Goal: Information Seeking & Learning: Check status

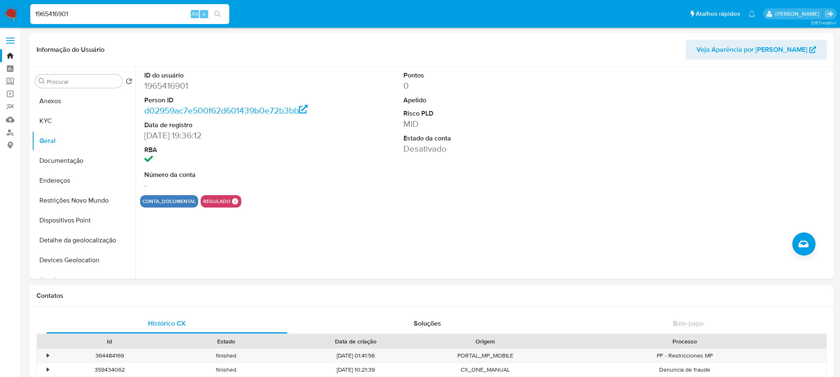
select select "10"
click at [113, 18] on input "1965416901" at bounding box center [129, 14] width 199 height 11
type input "1170948513"
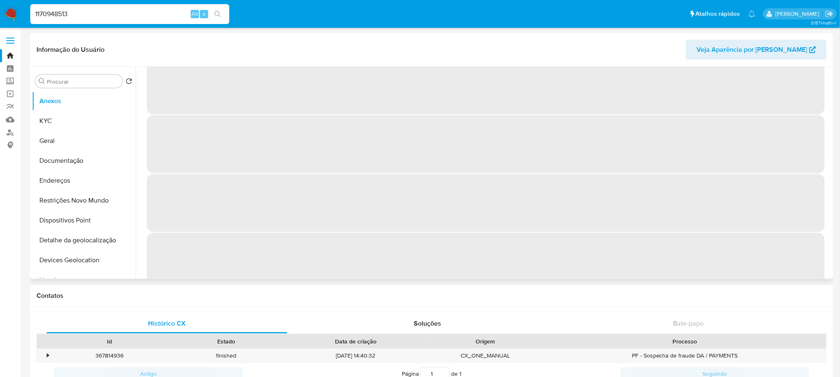
scroll to position [31, 0]
select select "10"
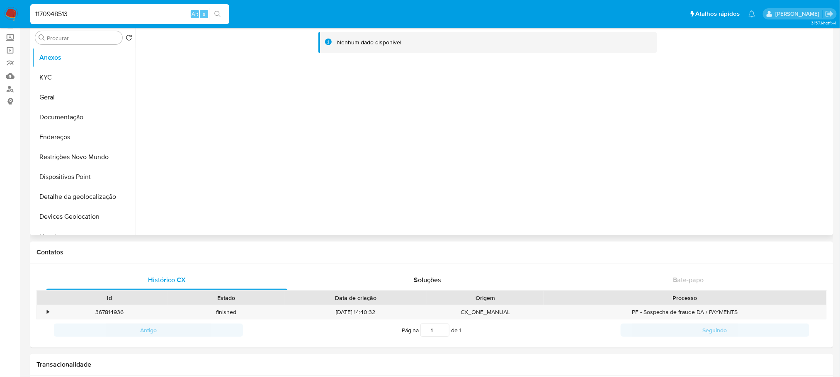
scroll to position [0, 0]
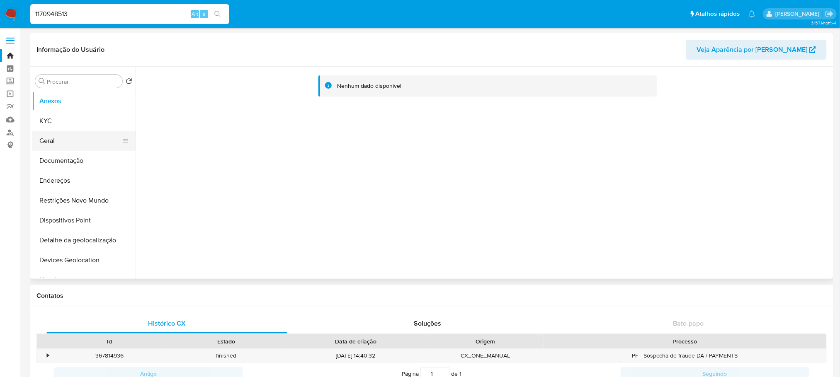
click at [49, 141] on button "Geral" at bounding box center [80, 141] width 97 height 20
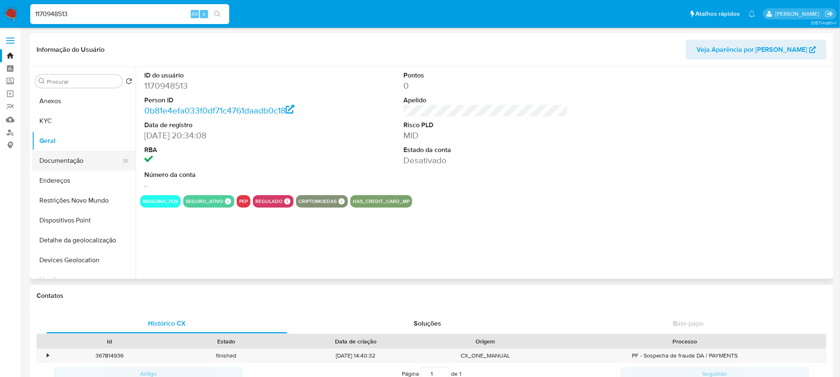
click at [55, 157] on button "Documentação" at bounding box center [80, 161] width 97 height 20
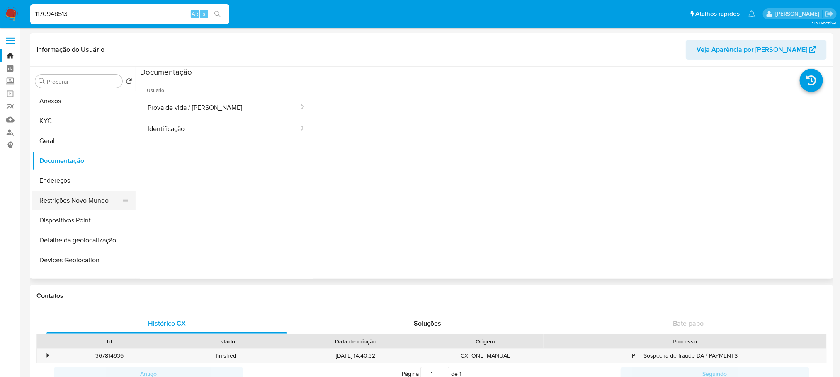
click at [53, 195] on button "Restrições Novo Mundo" at bounding box center [80, 201] width 97 height 20
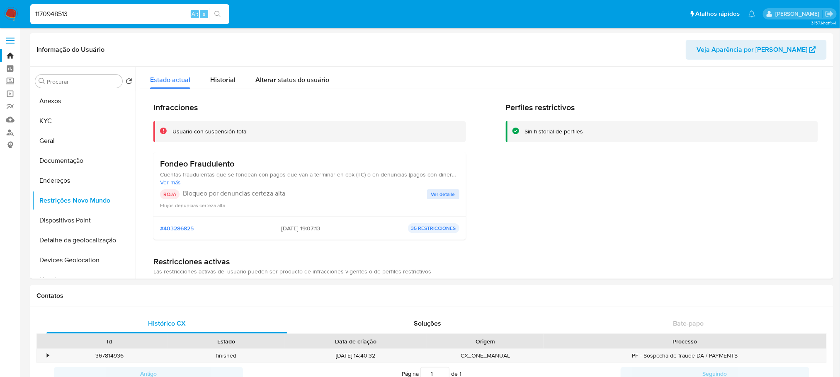
click at [126, 10] on input "1170948513" at bounding box center [129, 14] width 199 height 11
paste input "667269322"
type input "1667269322"
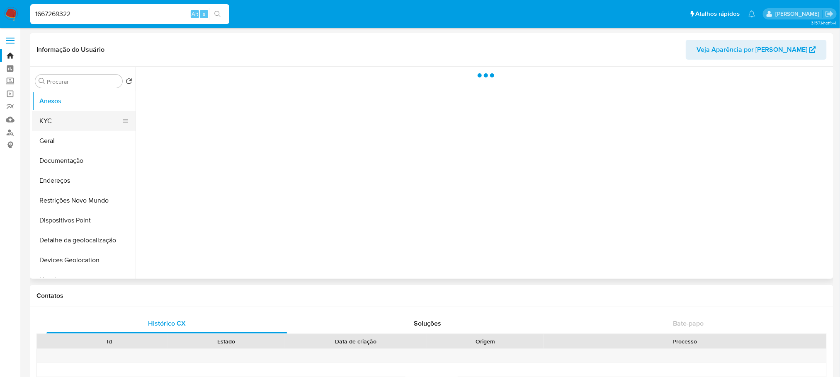
click at [58, 124] on button "KYC" at bounding box center [80, 121] width 97 height 20
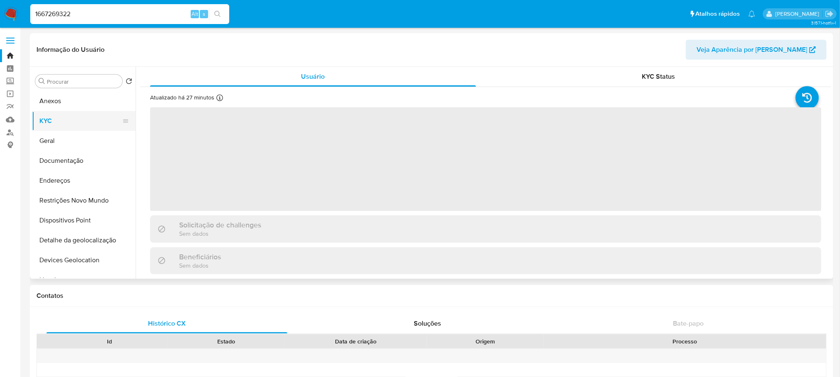
select select "10"
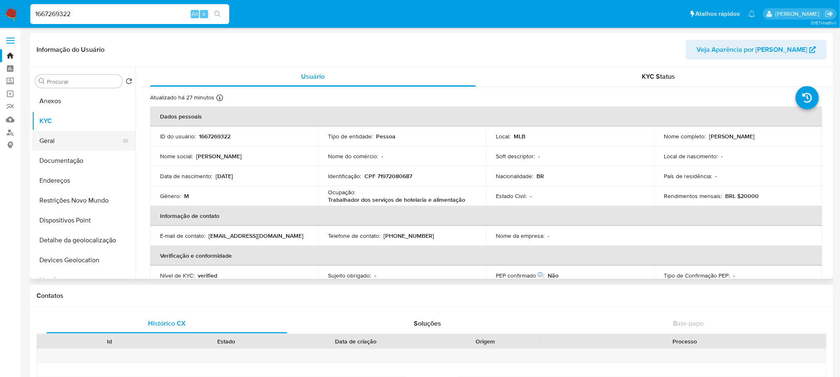
click at [60, 146] on button "Geral" at bounding box center [80, 141] width 97 height 20
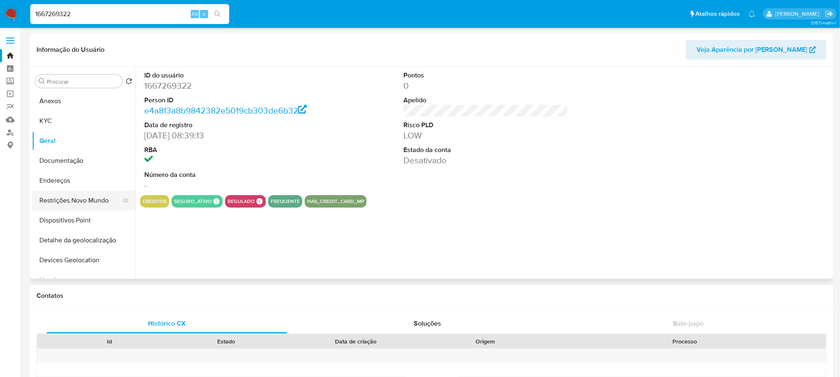
click at [59, 199] on button "Restrições Novo Mundo" at bounding box center [80, 201] width 97 height 20
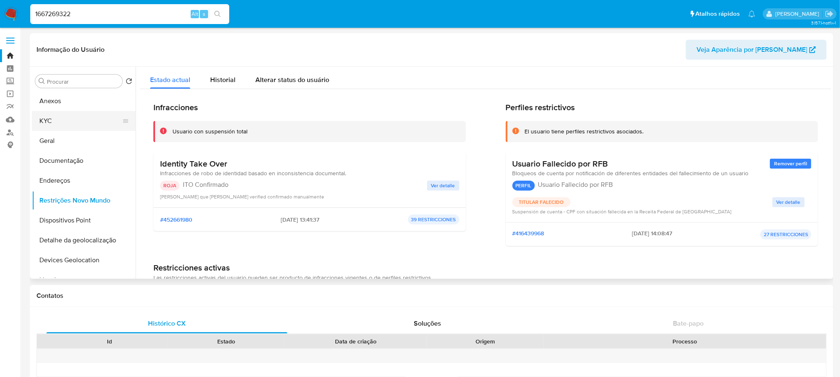
click at [55, 121] on button "KYC" at bounding box center [80, 121] width 97 height 20
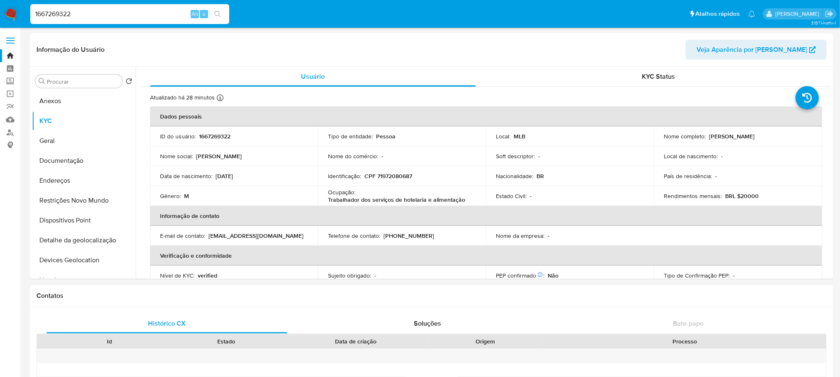
click at [126, 10] on input "1667269322" at bounding box center [129, 14] width 199 height 11
paste input "706936163"
type input "1706936163"
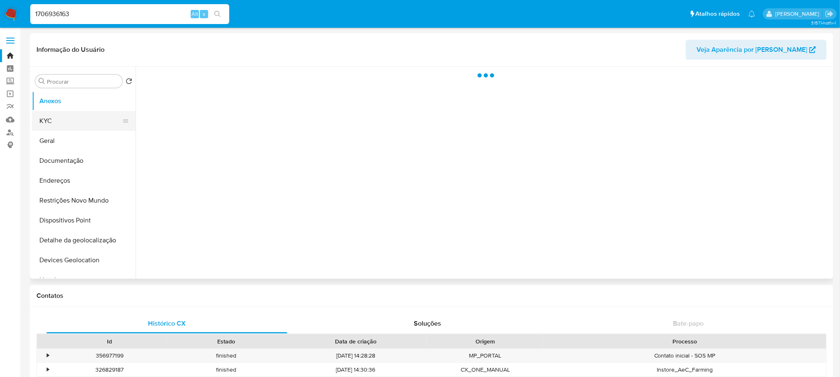
click at [45, 125] on button "KYC" at bounding box center [80, 121] width 97 height 20
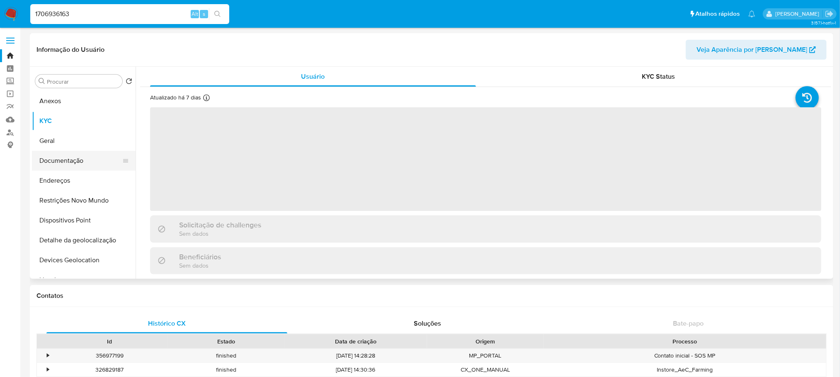
click at [54, 162] on button "Documentação" at bounding box center [80, 161] width 97 height 20
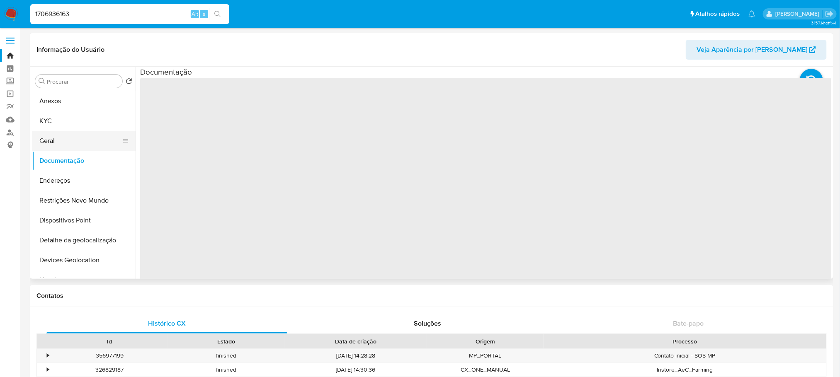
click at [50, 143] on button "Geral" at bounding box center [80, 141] width 97 height 20
select select "10"
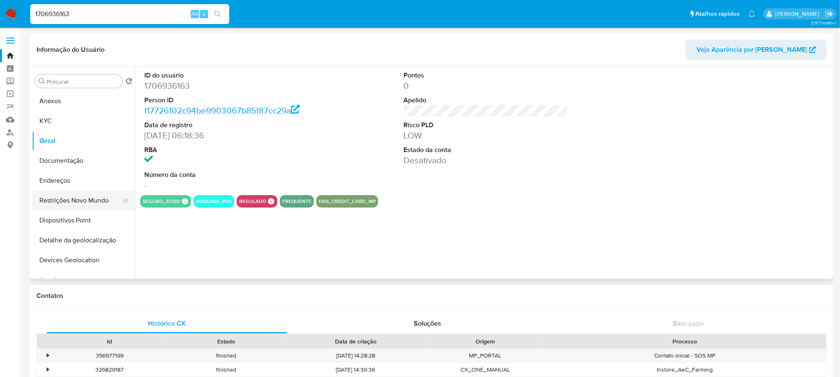
click at [60, 198] on button "Restrições Novo Mundo" at bounding box center [80, 201] width 97 height 20
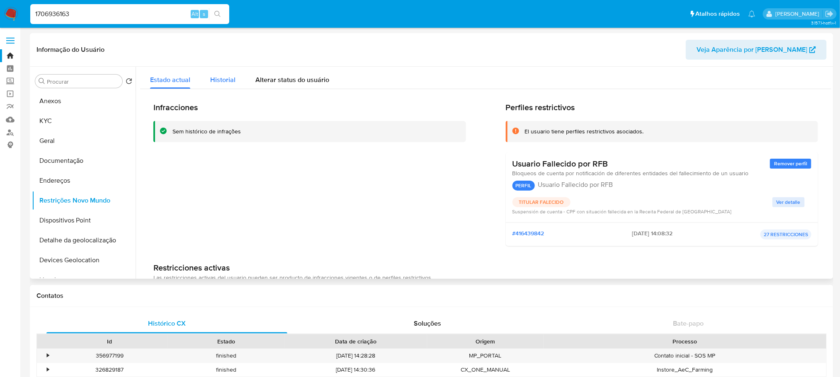
click at [223, 83] on span "Historial" at bounding box center [222, 80] width 25 height 10
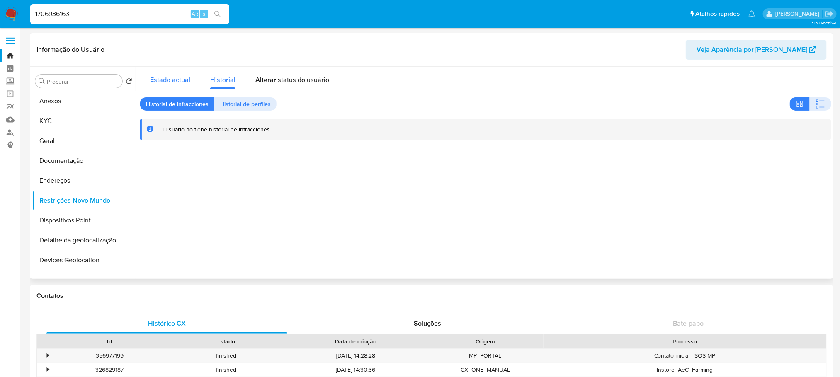
click at [160, 86] on div "Estado actual" at bounding box center [170, 78] width 40 height 22
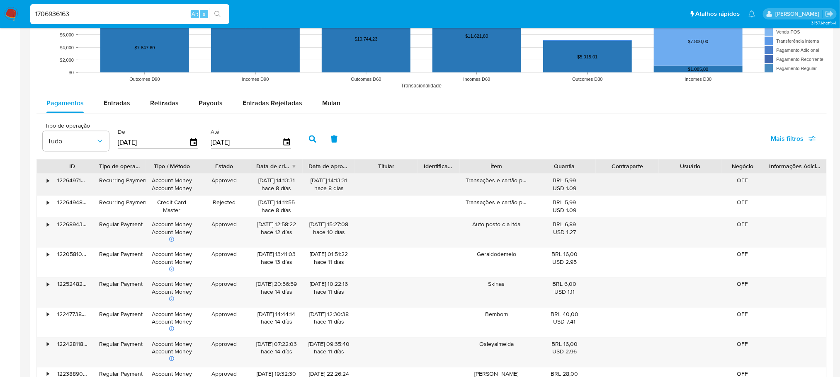
scroll to position [747, 0]
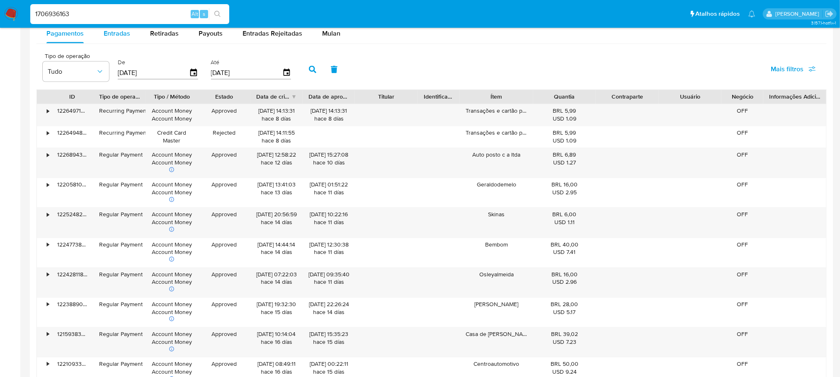
click at [117, 38] on span "Entradas" at bounding box center [117, 34] width 27 height 10
select select "10"
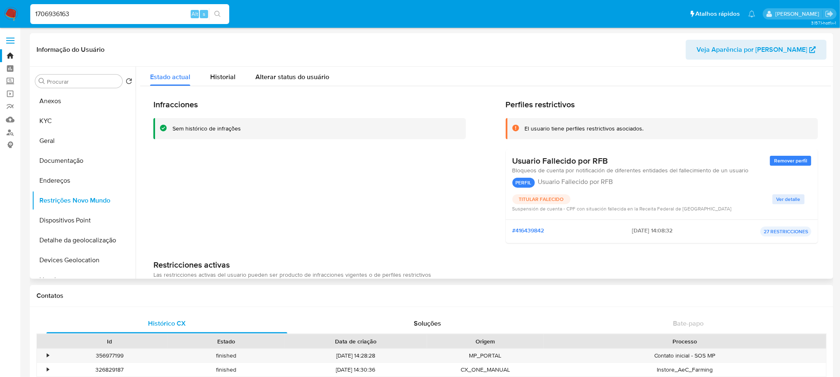
scroll to position [0, 0]
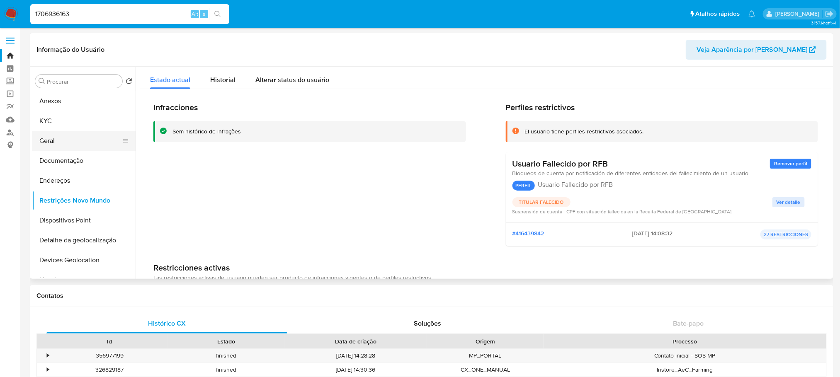
click at [52, 141] on button "Geral" at bounding box center [80, 141] width 97 height 20
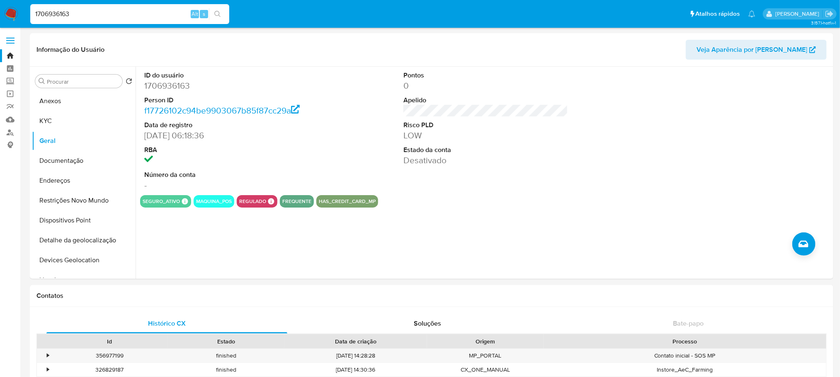
click at [126, 15] on input "1706936163" at bounding box center [129, 14] width 199 height 11
paste input "245261768"
type input "1245261768"
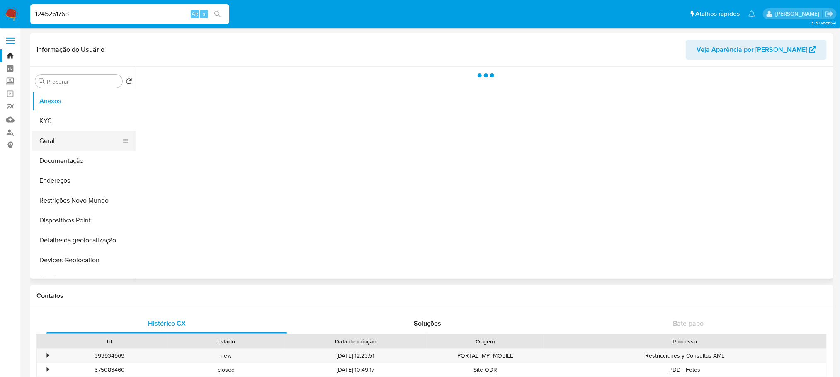
click at [61, 138] on button "Geral" at bounding box center [80, 141] width 97 height 20
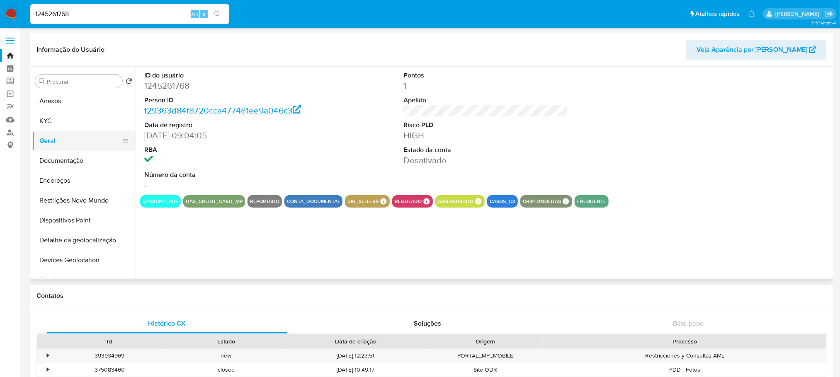
select select "10"
click at [64, 200] on button "Restrições Novo Mundo" at bounding box center [80, 201] width 97 height 20
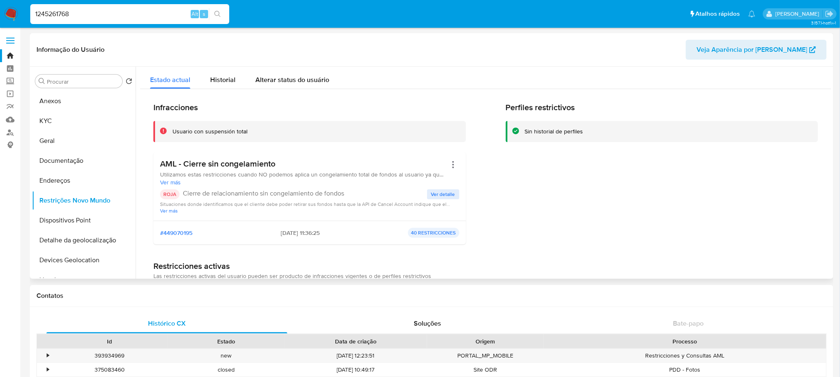
scroll to position [83, 0]
